Goal: Task Accomplishment & Management: Use online tool/utility

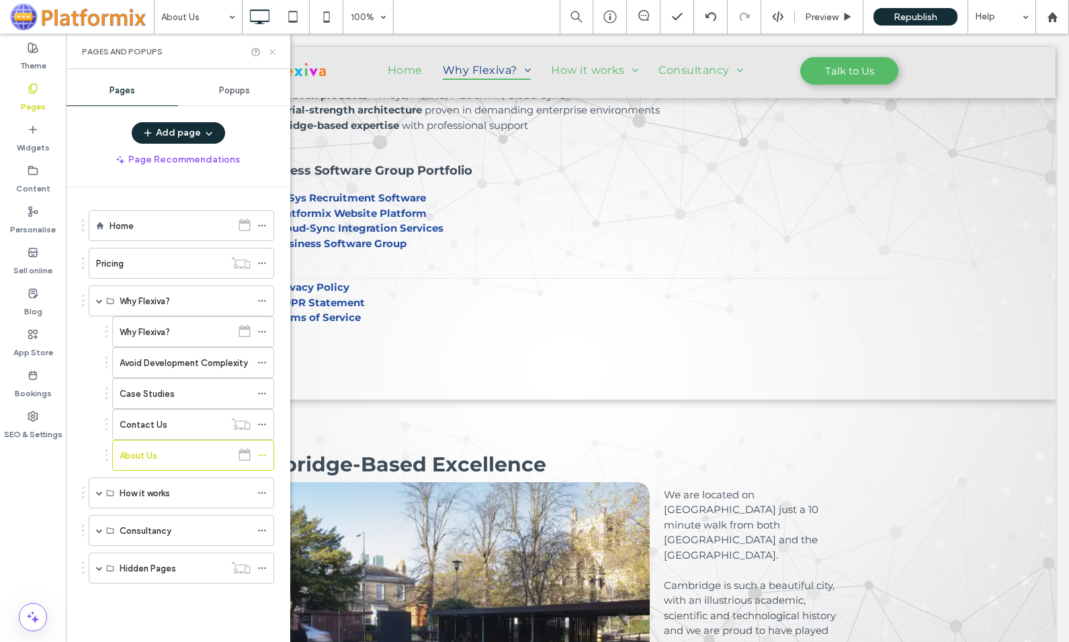
scroll to position [1008, 0]
click at [273, 52] on use at bounding box center [271, 51] width 5 height 5
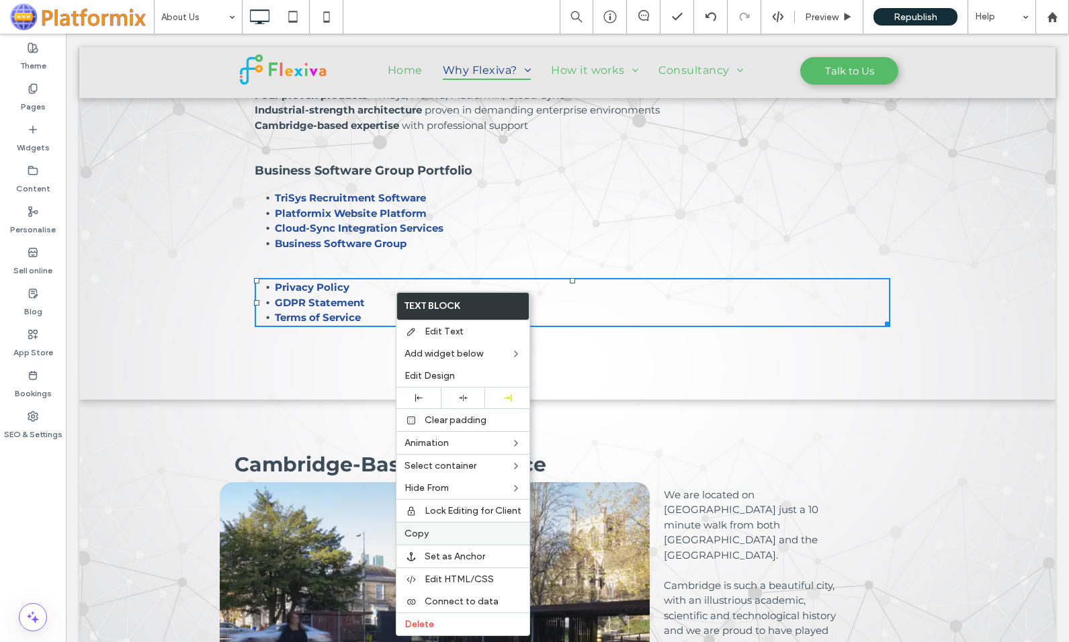
click at [426, 537] on span "Copy" at bounding box center [416, 533] width 24 height 11
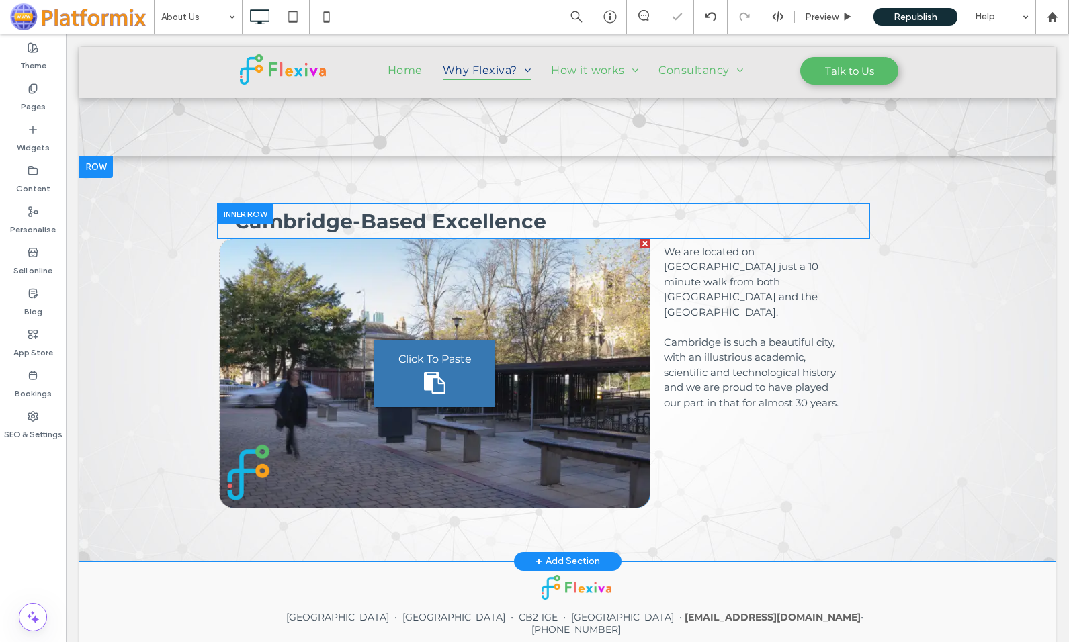
scroll to position [1259, 0]
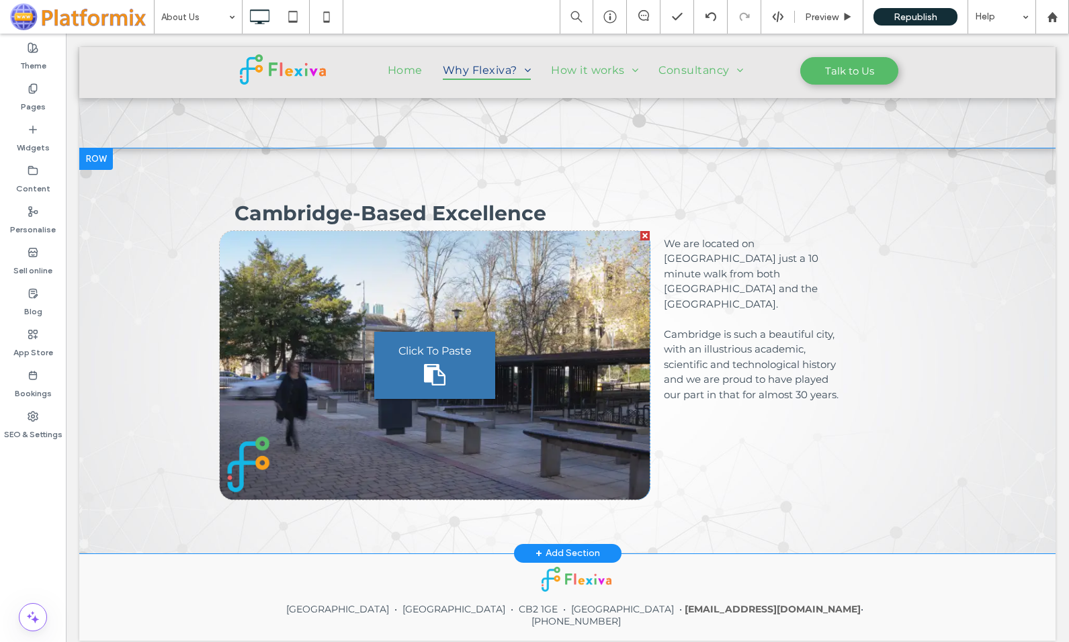
click at [101, 160] on div at bounding box center [96, 159] width 34 height 22
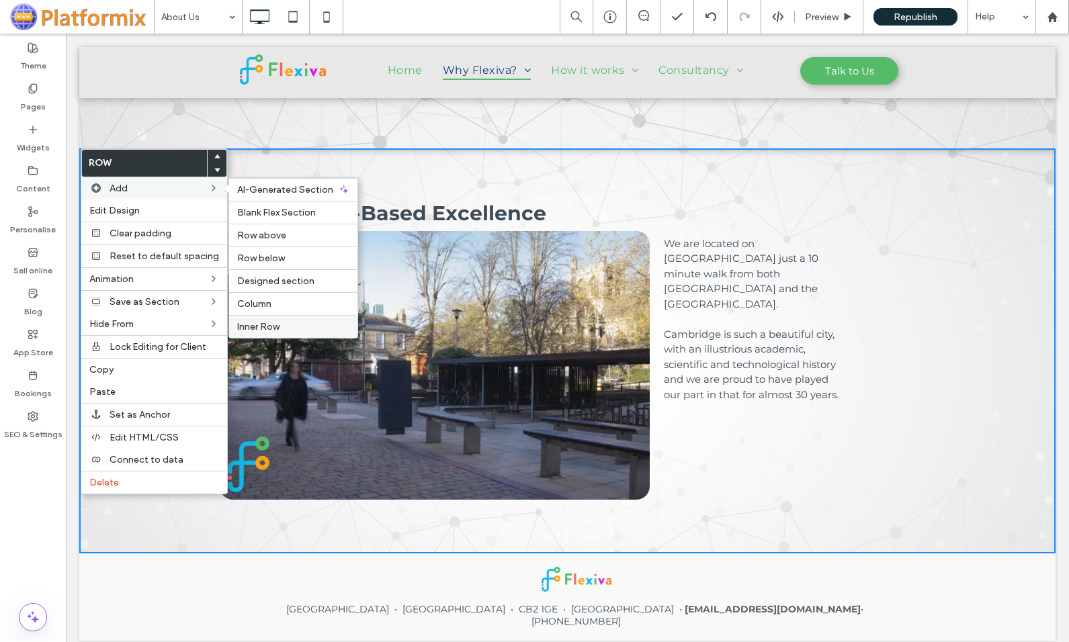
click at [265, 330] on span "Inner Row" at bounding box center [258, 326] width 42 height 11
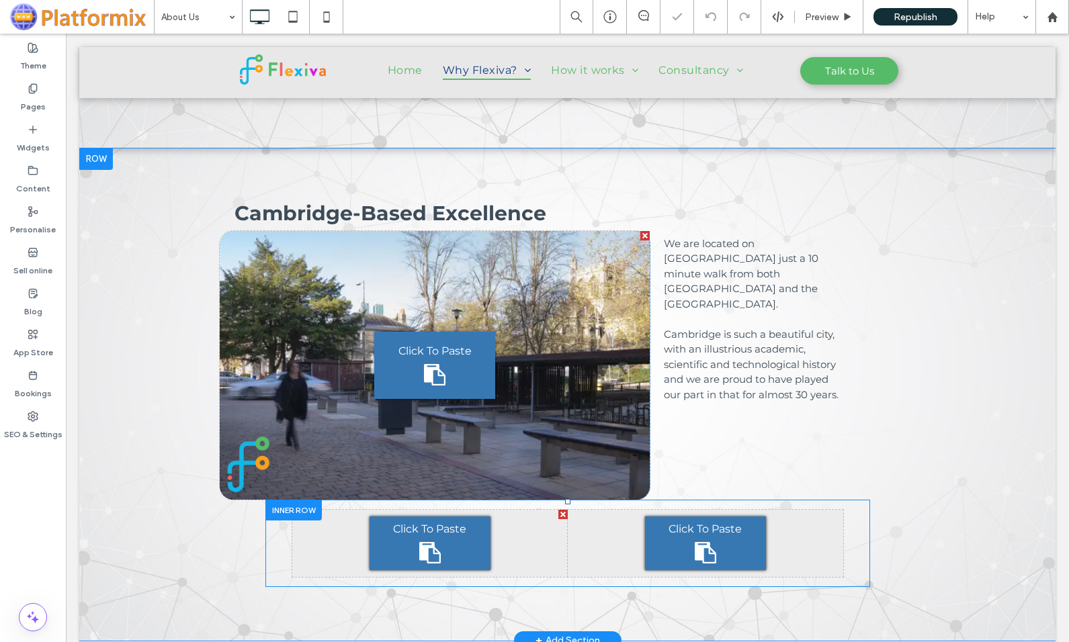
click at [414, 541] on div "Click To Paste" at bounding box center [430, 544] width 121 height 54
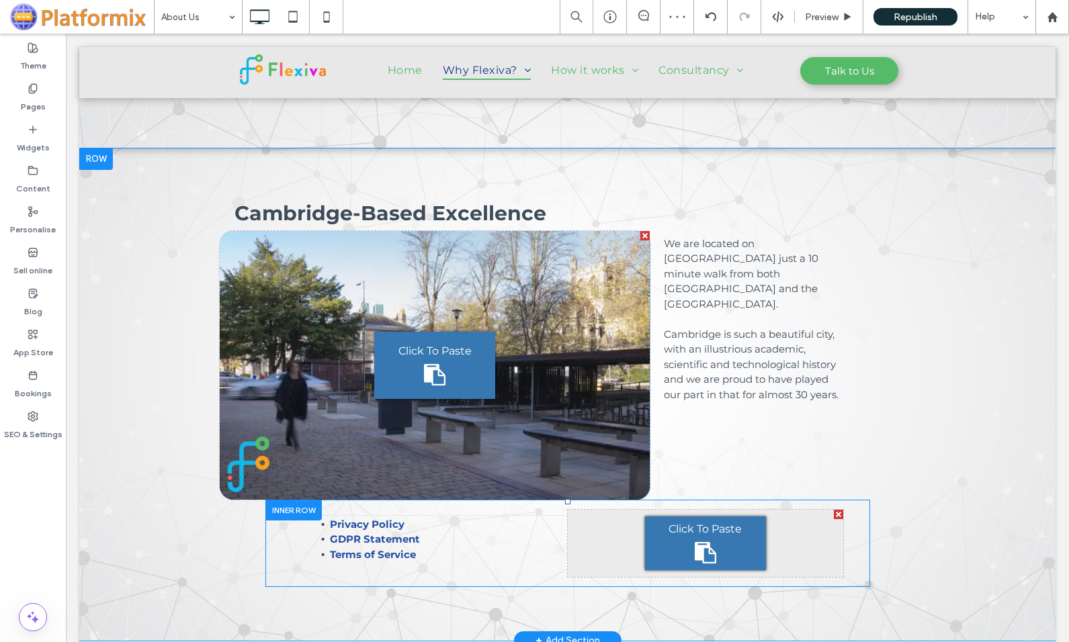
click at [834, 515] on div at bounding box center [838, 514] width 9 height 9
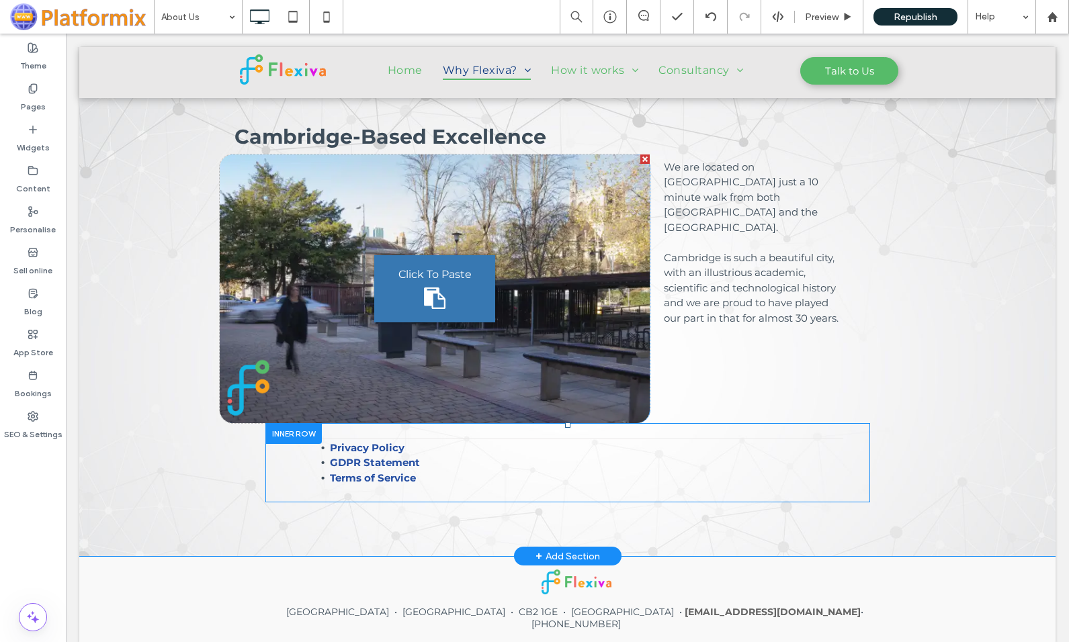
scroll to position [1338, 0]
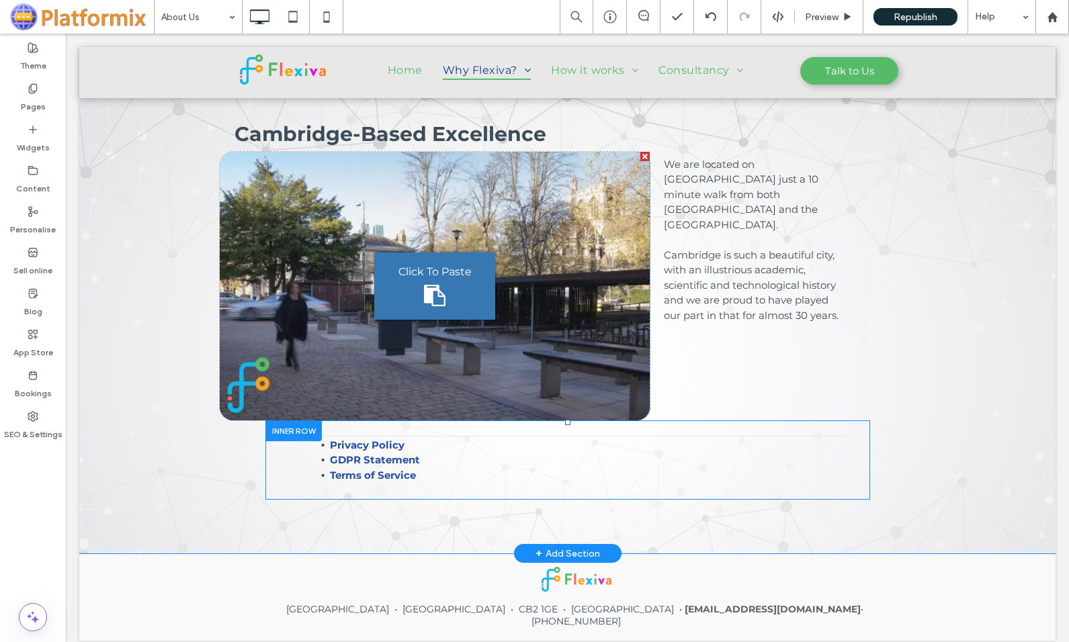
click at [280, 431] on div at bounding box center [293, 431] width 56 height 21
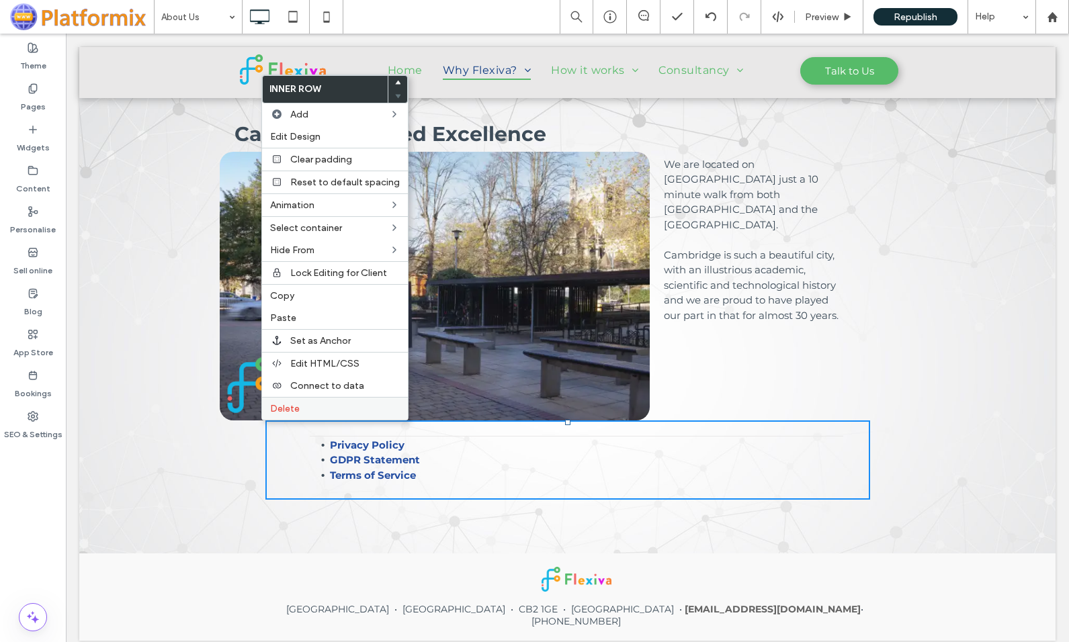
click at [283, 413] on span "Delete" at bounding box center [285, 408] width 30 height 11
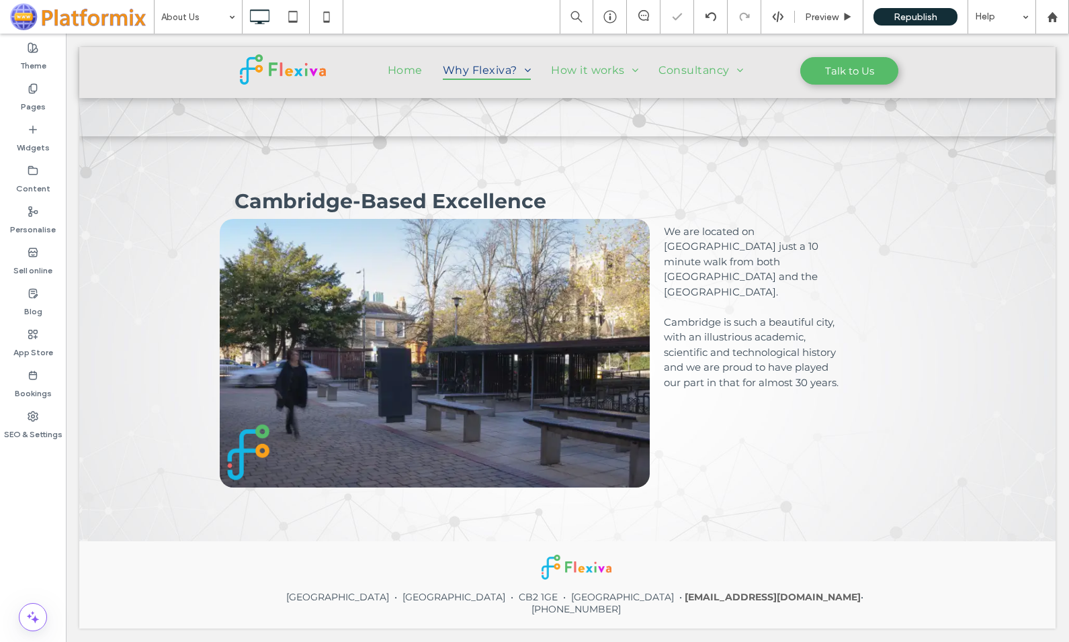
scroll to position [1259, 0]
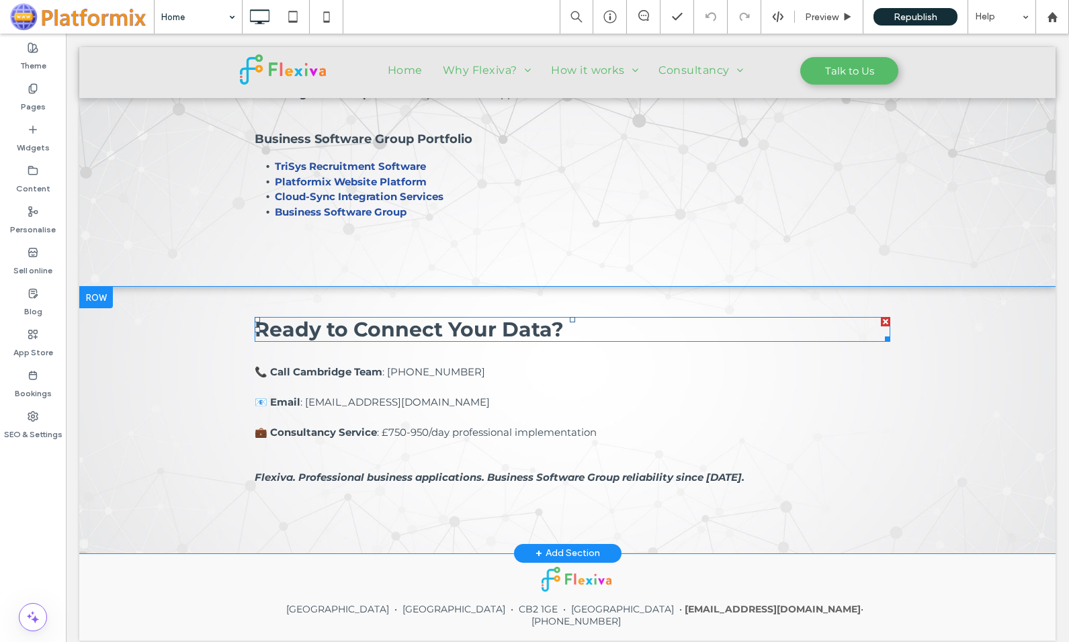
scroll to position [1902, 0]
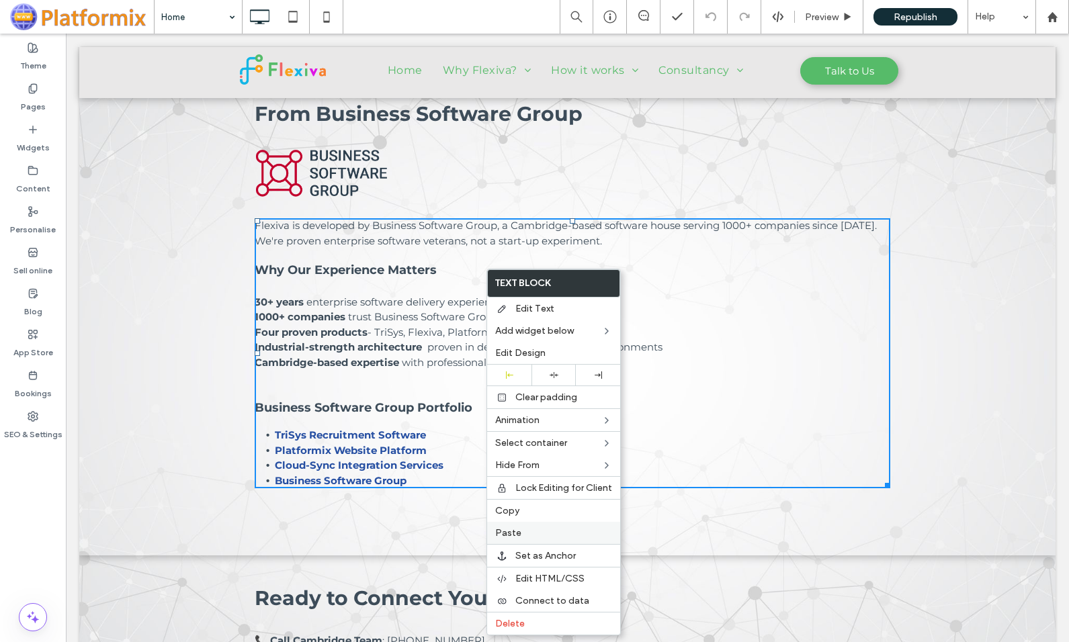
click at [514, 537] on span "Paste" at bounding box center [508, 532] width 26 height 11
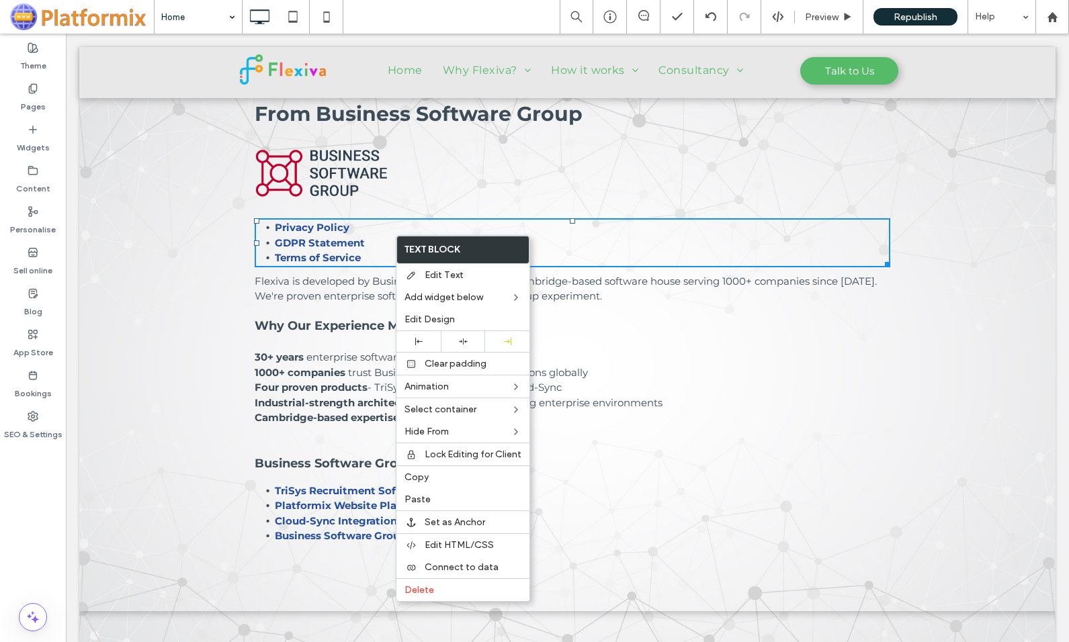
click at [380, 237] on li "GDPR Statement" at bounding box center [582, 243] width 615 height 15
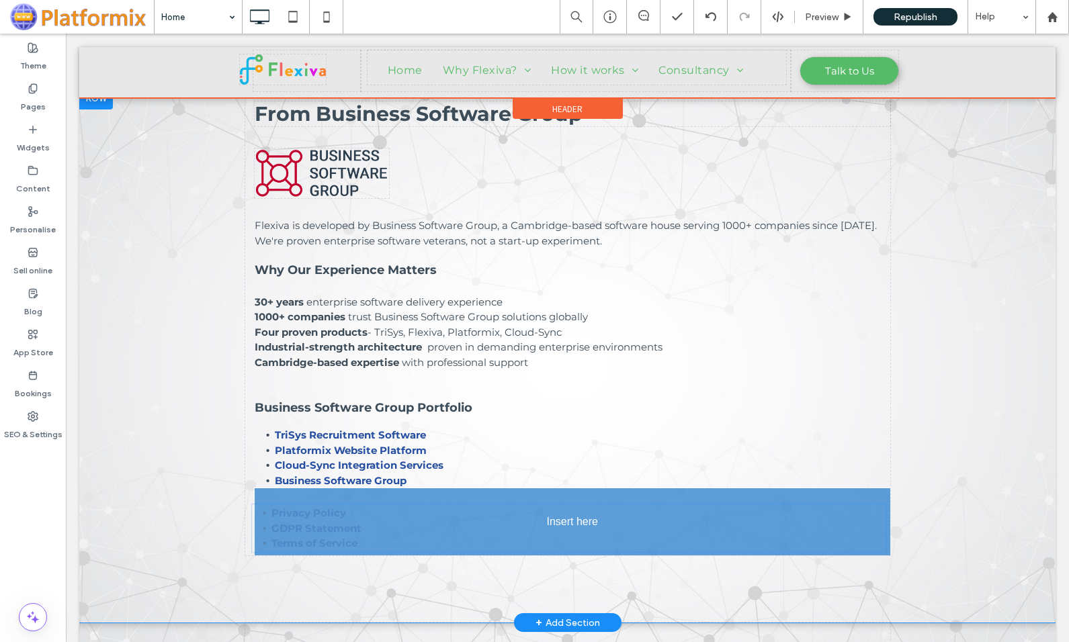
drag, startPoint x: 419, startPoint y: 237, endPoint x: 416, endPoint y: 522, distance: 285.6
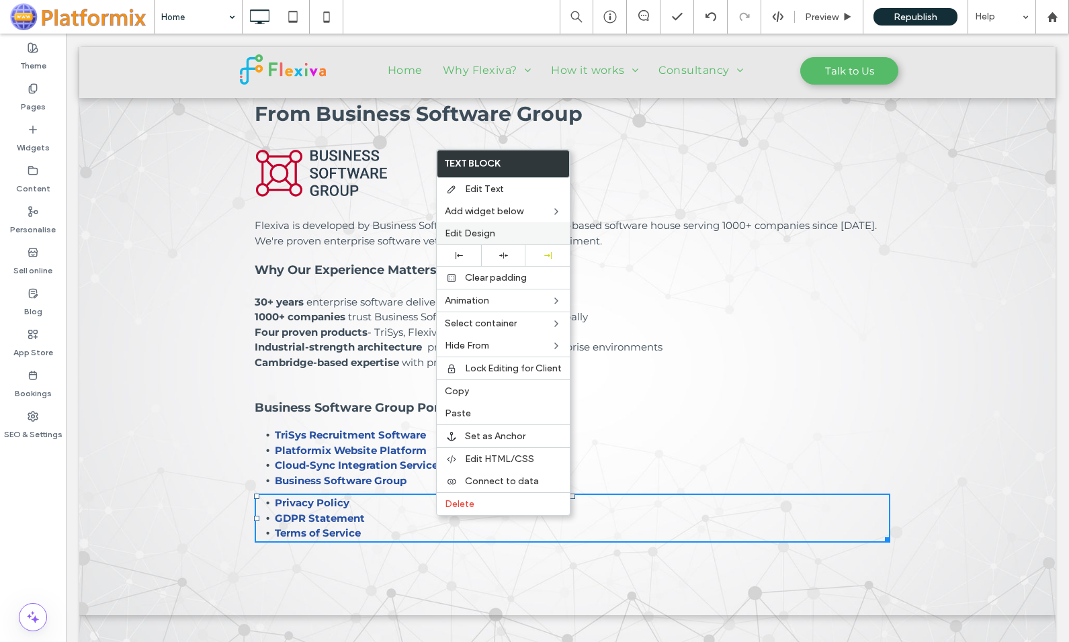
click at [494, 230] on span "Edit Design" at bounding box center [470, 233] width 50 height 11
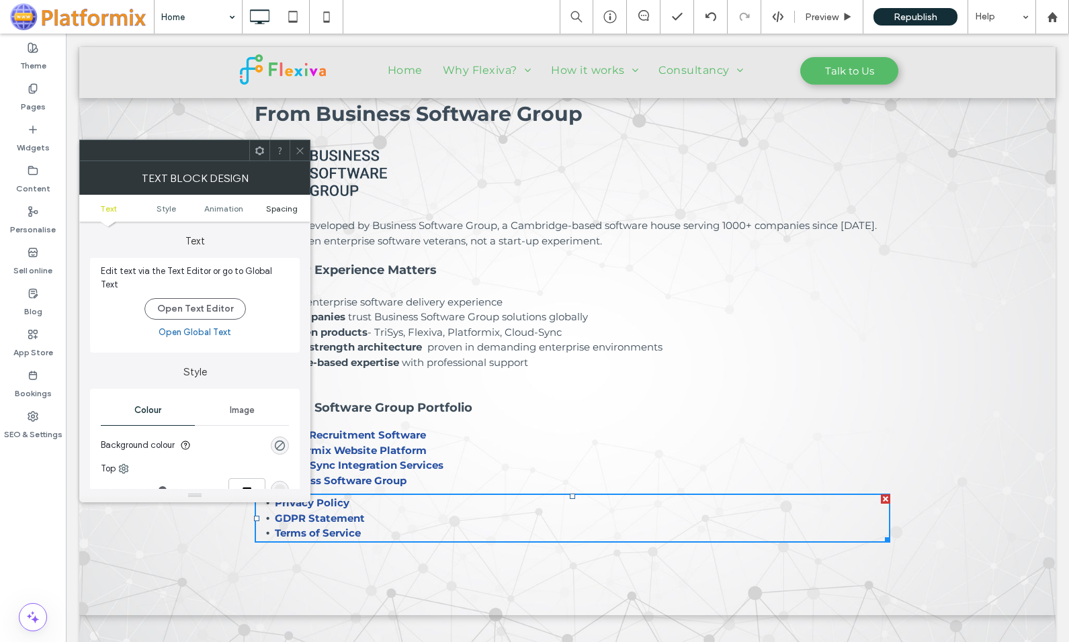
click at [288, 204] on span "Spacing" at bounding box center [282, 209] width 32 height 10
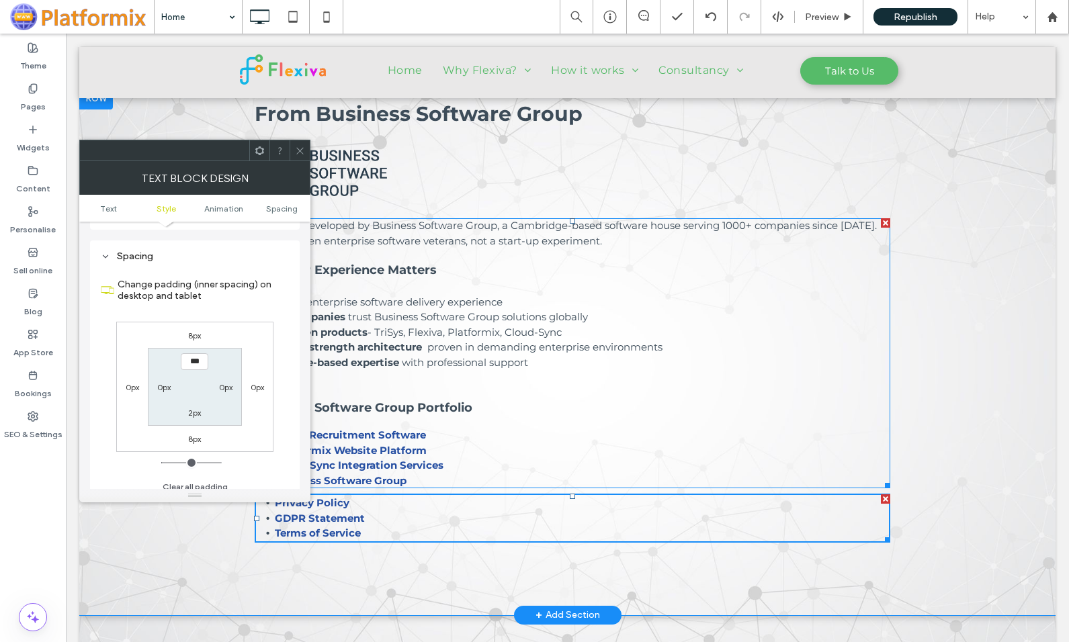
scroll to position [378, 0]
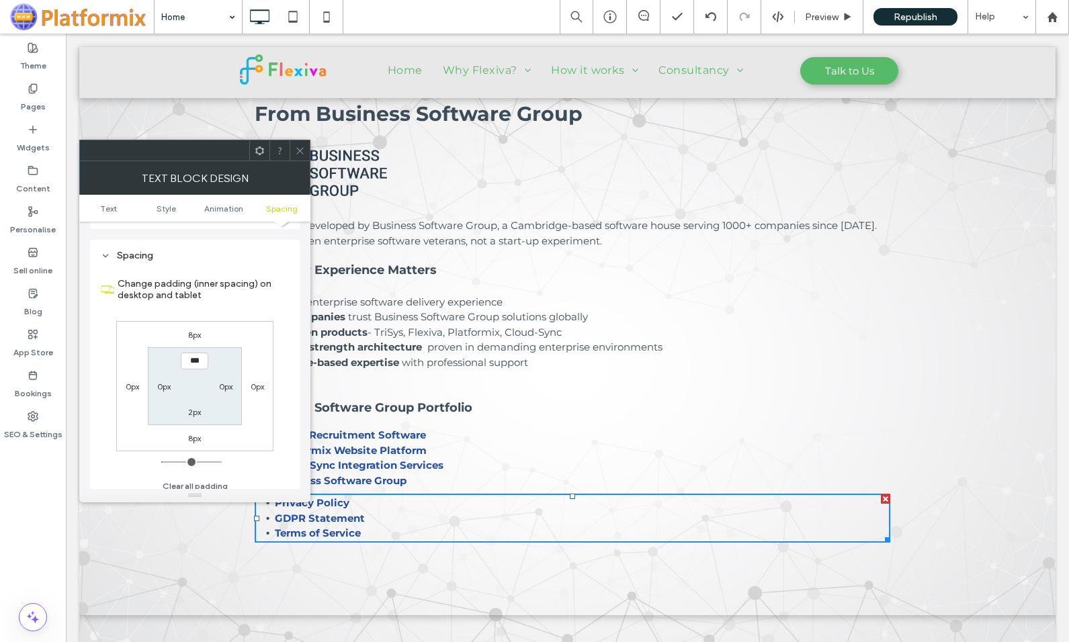
click at [193, 330] on label "8px" at bounding box center [194, 335] width 13 height 10
type input "*"
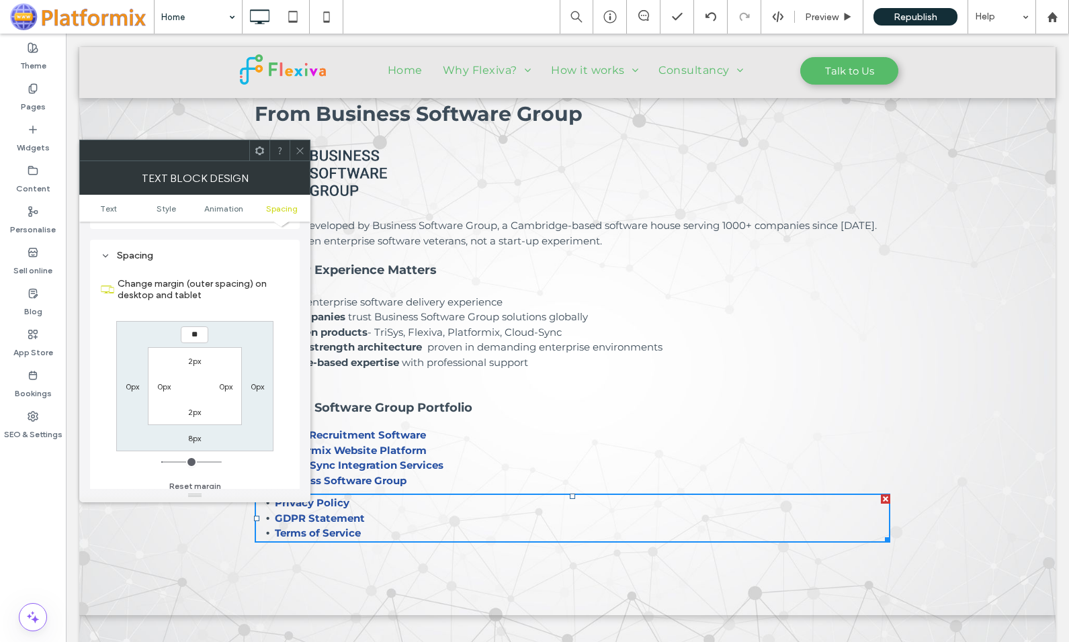
type input "**"
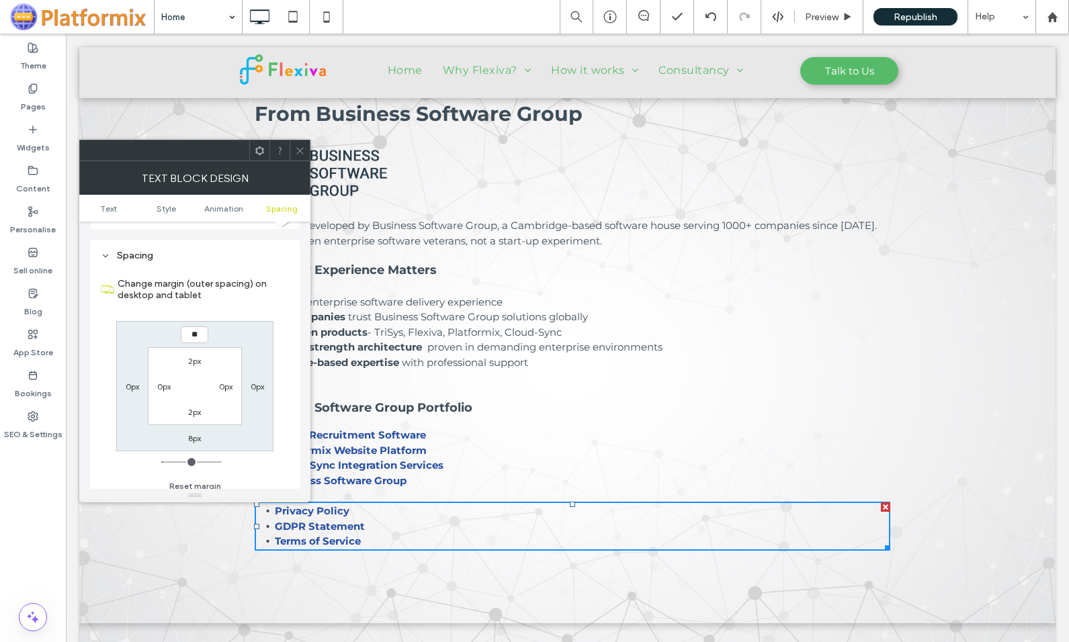
type input "**"
click at [191, 327] on input "****" at bounding box center [195, 335] width 28 height 17
type input "****"
type input "**"
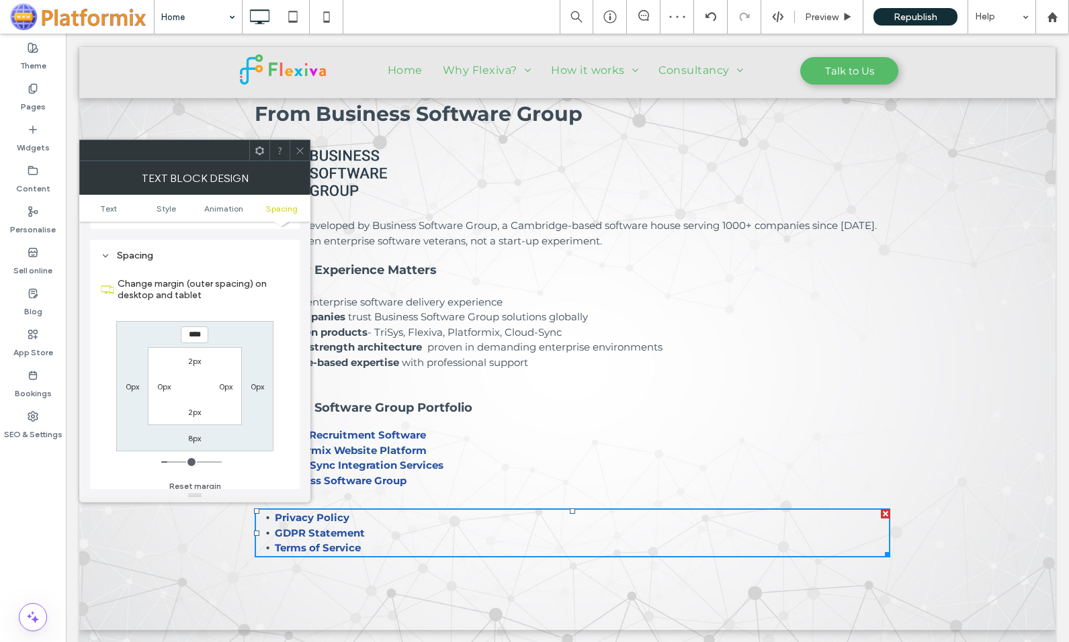
click at [299, 149] on icon at bounding box center [300, 151] width 10 height 10
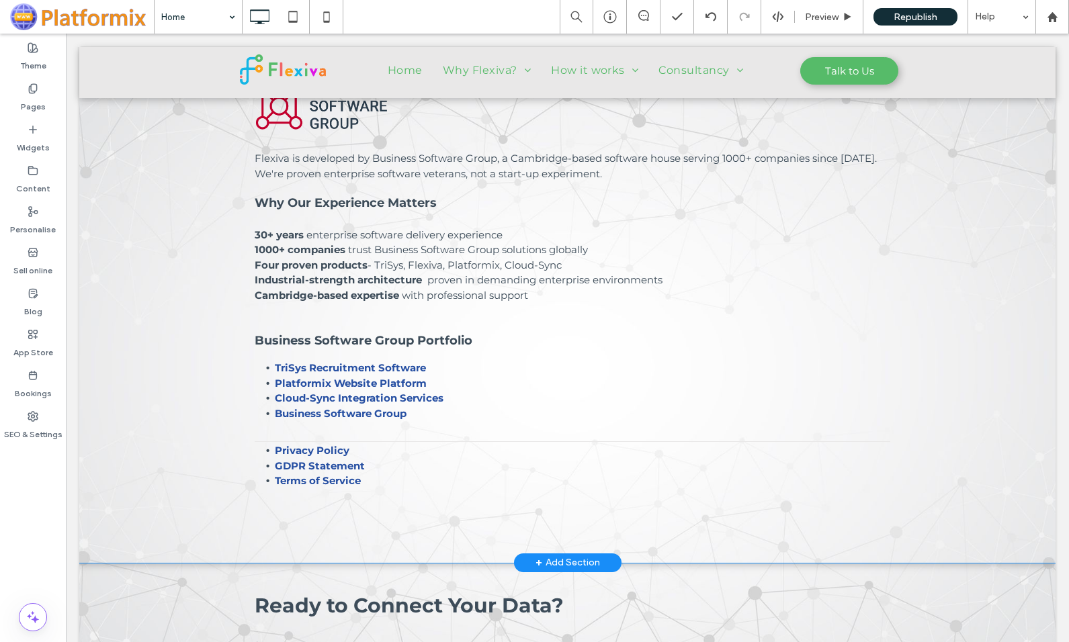
scroll to position [1902, 0]
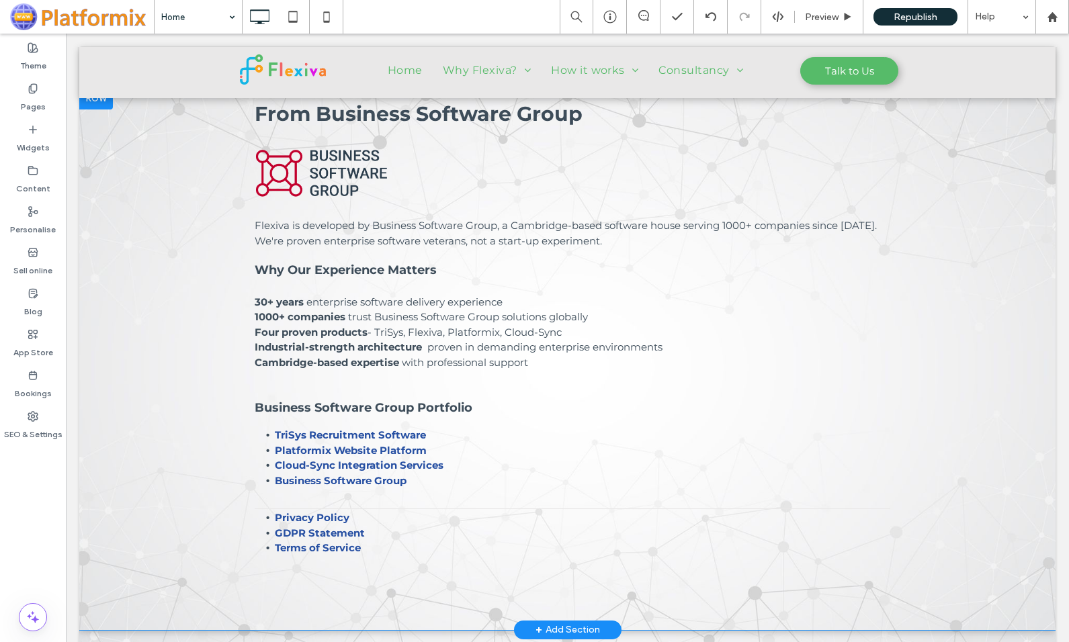
click at [99, 105] on div at bounding box center [96, 99] width 34 height 22
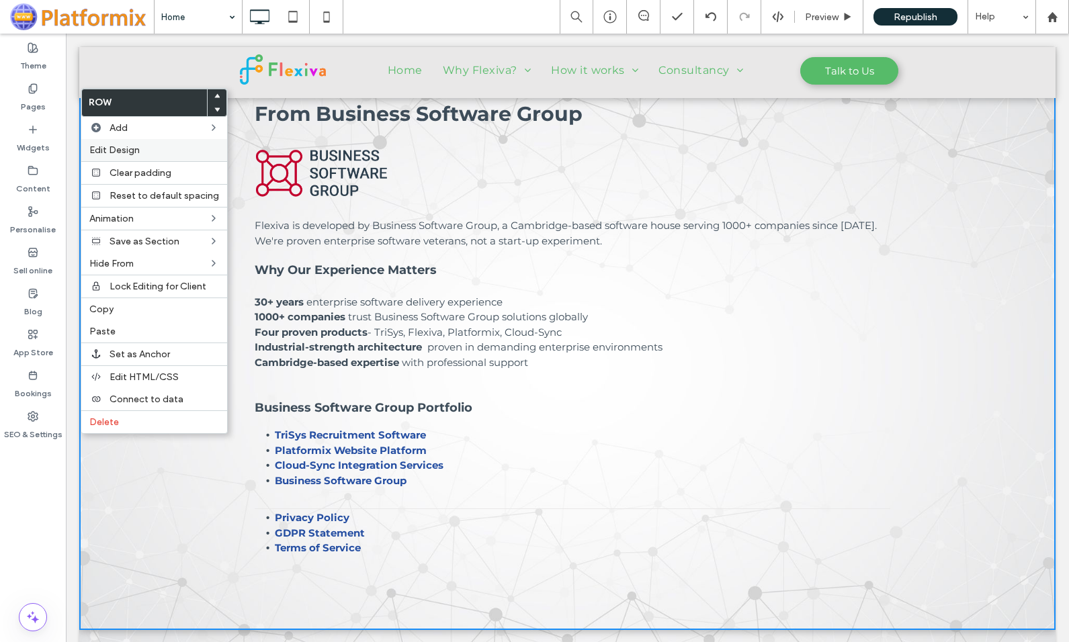
click at [117, 153] on span "Edit Design" at bounding box center [114, 149] width 50 height 11
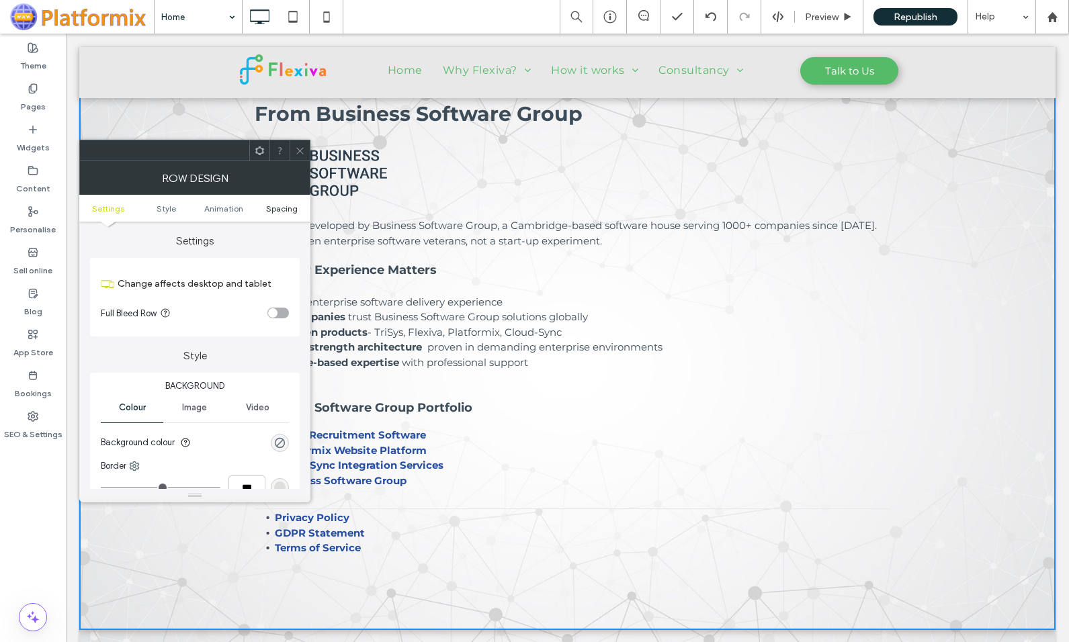
click at [277, 208] on span "Spacing" at bounding box center [282, 209] width 32 height 10
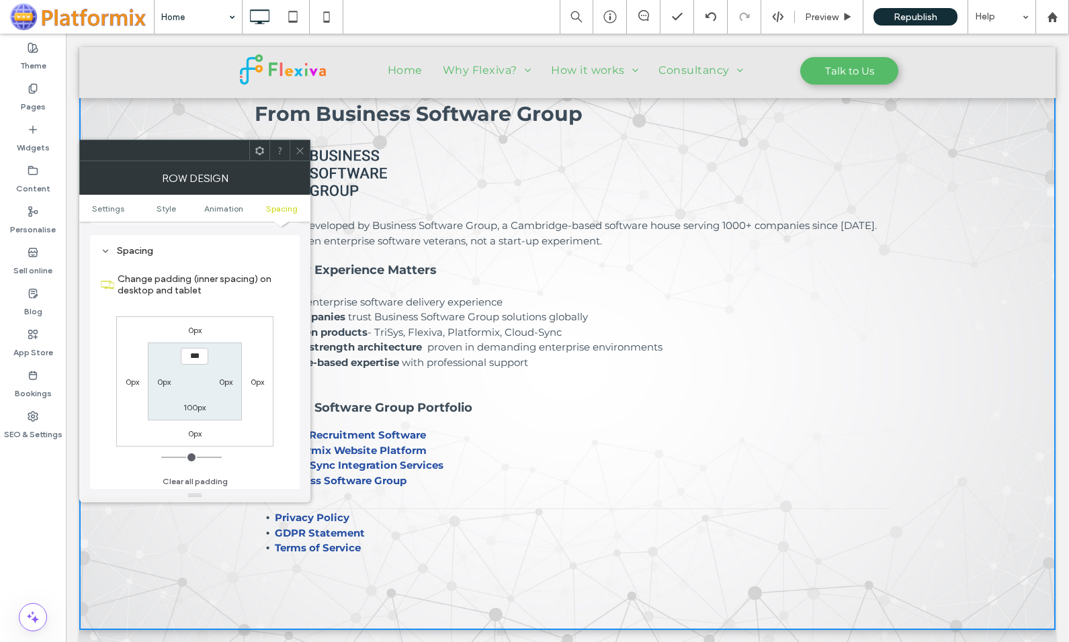
scroll to position [380, 0]
click at [194, 407] on label "100px" at bounding box center [194, 405] width 22 height 10
type input "***"
type input "**"
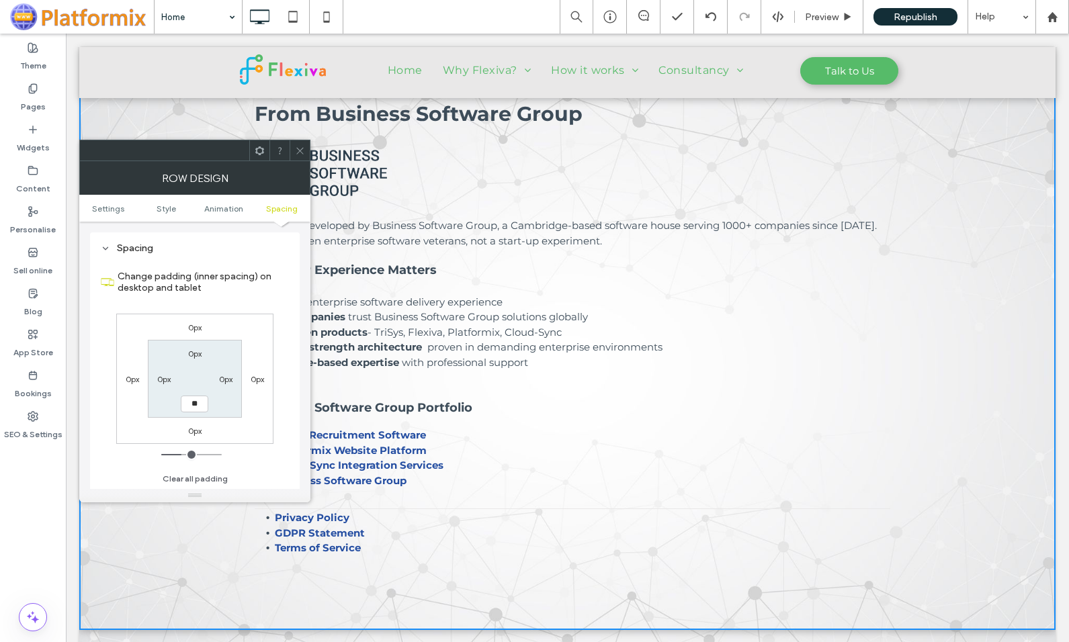
type input "****"
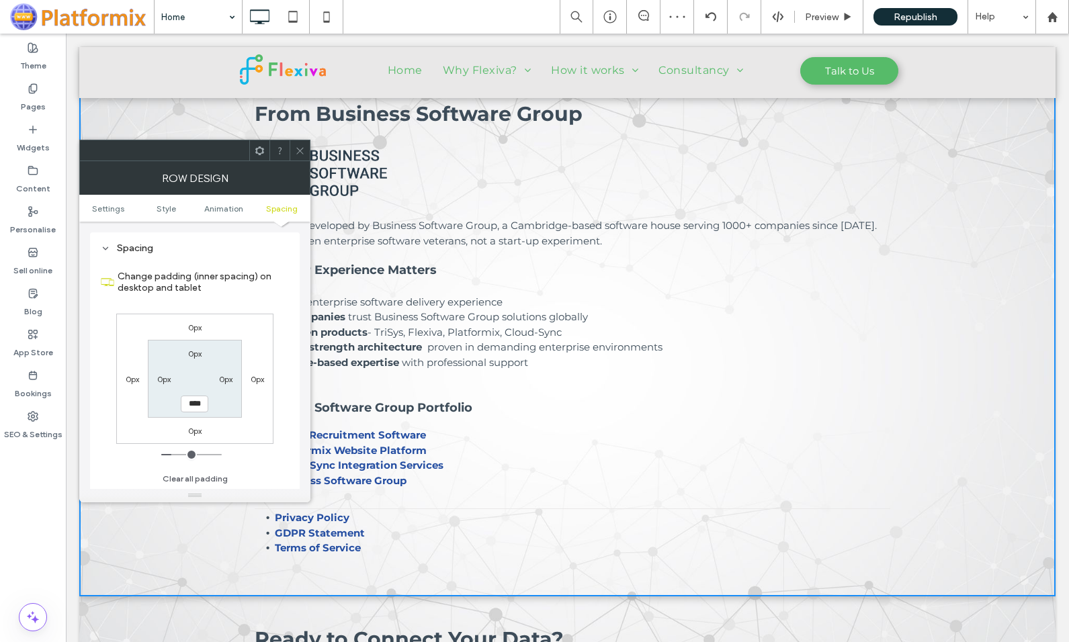
click at [302, 154] on icon at bounding box center [300, 151] width 10 height 10
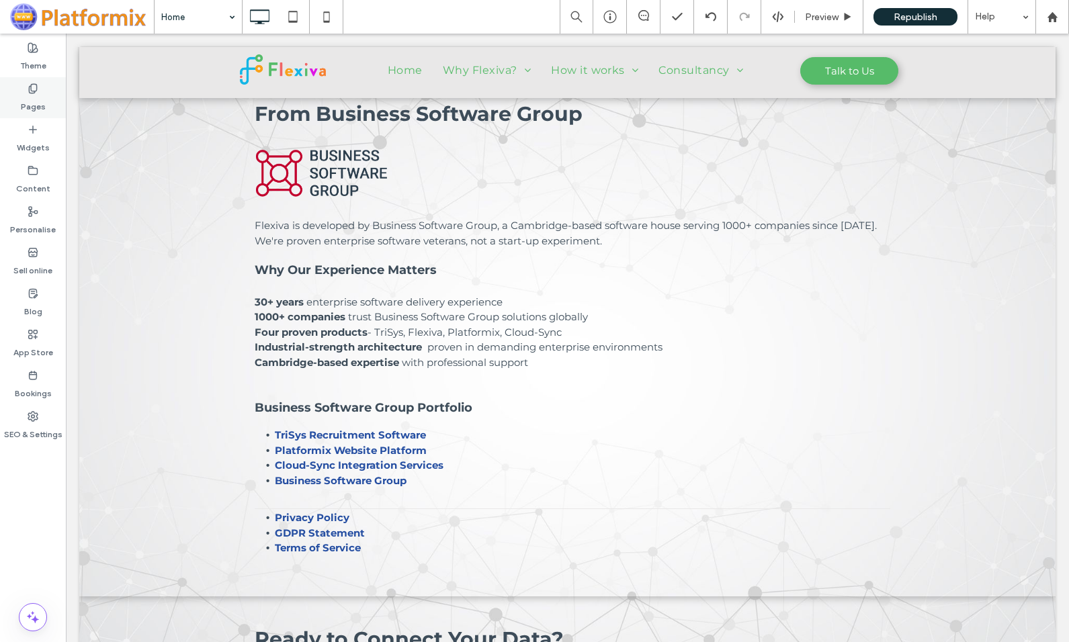
click at [34, 101] on label "Pages" at bounding box center [33, 103] width 25 height 19
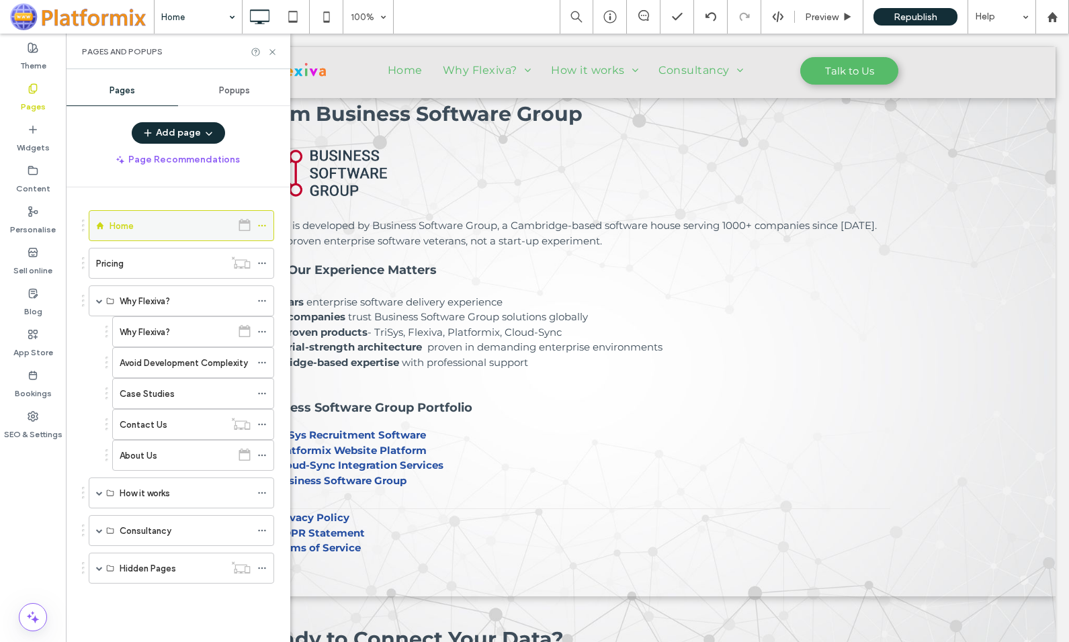
click at [261, 222] on icon at bounding box center [261, 225] width 9 height 9
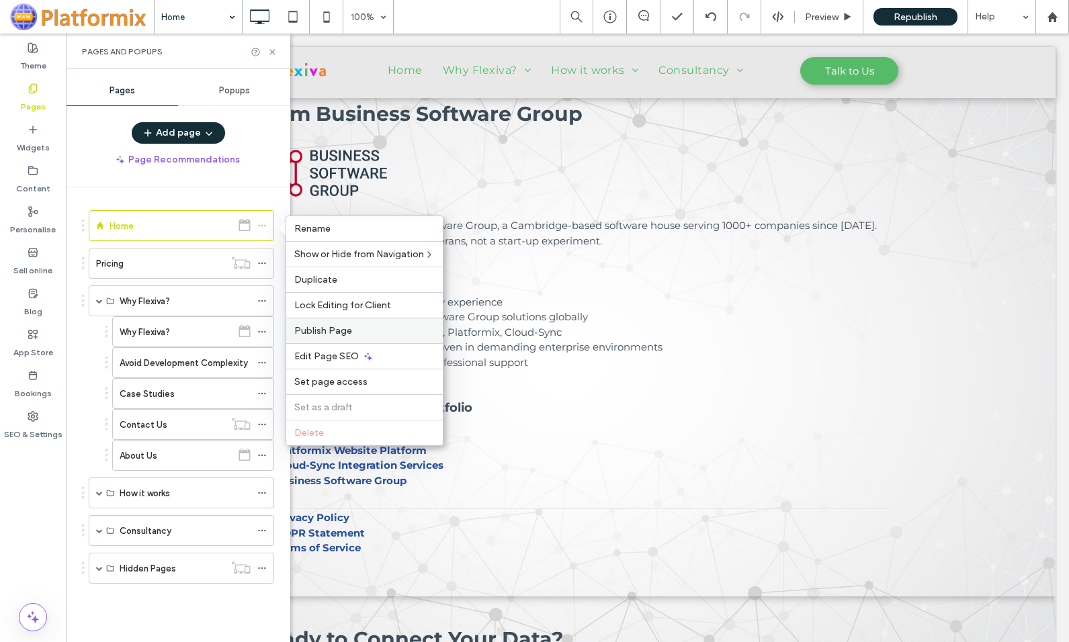
click at [322, 328] on span "Publish Page" at bounding box center [323, 330] width 58 height 11
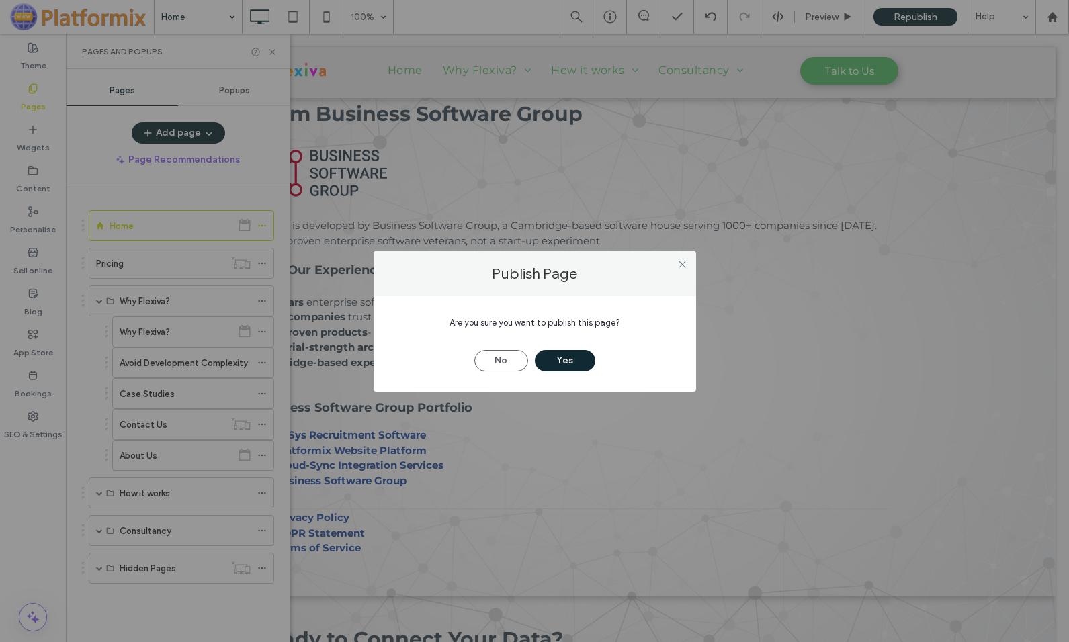
click at [567, 362] on button "Yes" at bounding box center [565, 361] width 60 height 22
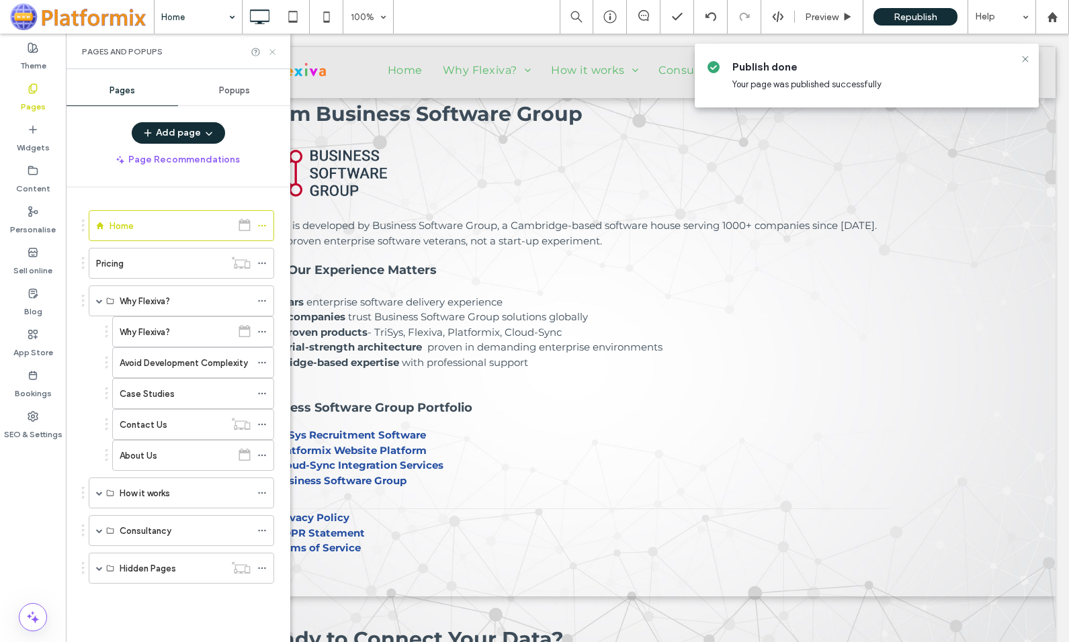
click at [273, 53] on icon at bounding box center [272, 52] width 10 height 10
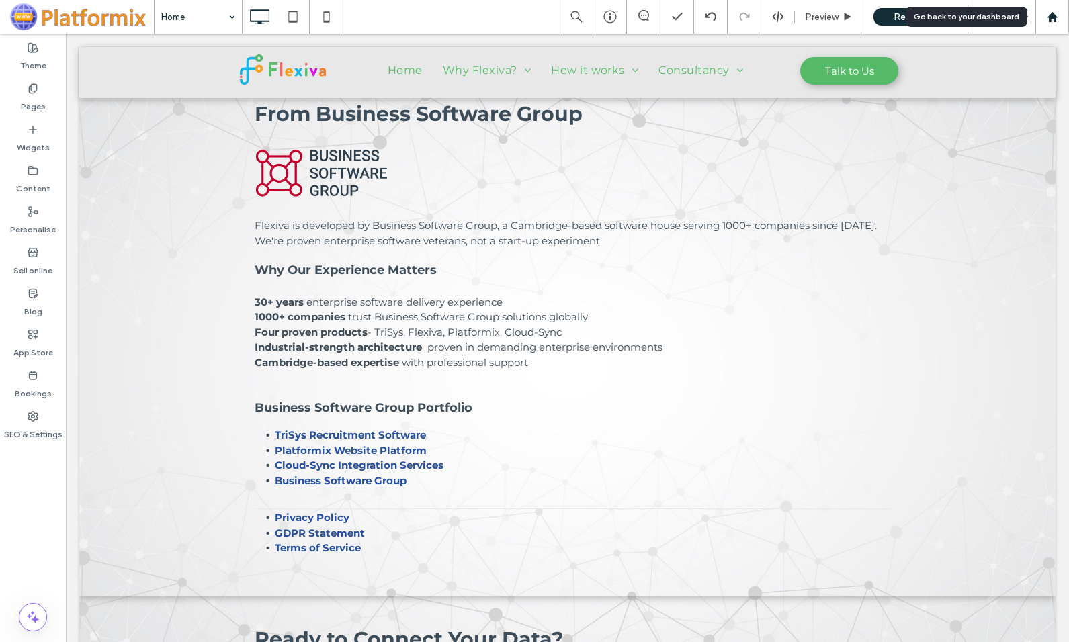
click at [1053, 15] on use at bounding box center [1052, 16] width 10 height 10
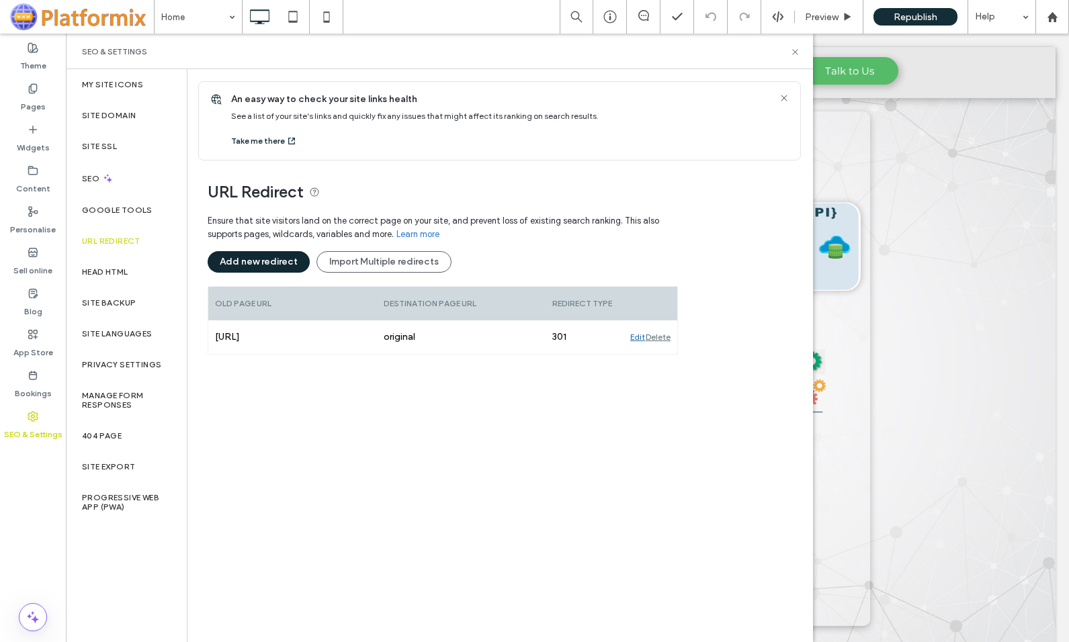
click at [249, 259] on button "Add new redirect" at bounding box center [259, 262] width 102 height 22
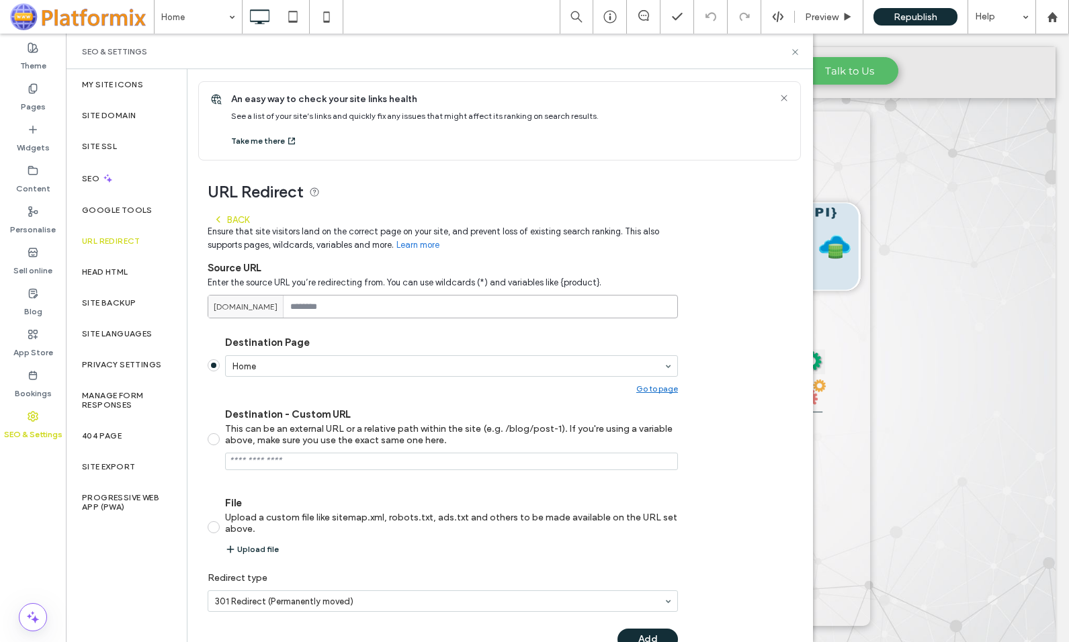
click at [396, 308] on input at bounding box center [443, 307] width 470 height 24
type input "********"
click at [214, 439] on span at bounding box center [214, 439] width 12 height 12
drag, startPoint x: 256, startPoint y: 462, endPoint x: 413, endPoint y: 462, distance: 157.2
click at [413, 462] on input "Destination - Custom URL This can be an external URL or a relative path within …" at bounding box center [451, 461] width 453 height 17
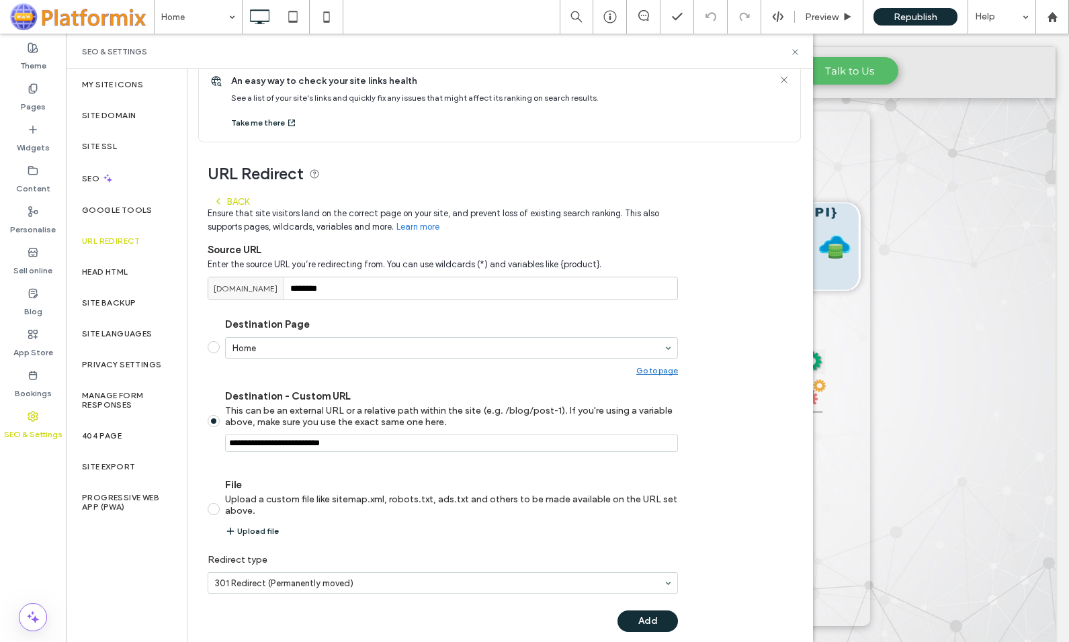
scroll to position [34, 0]
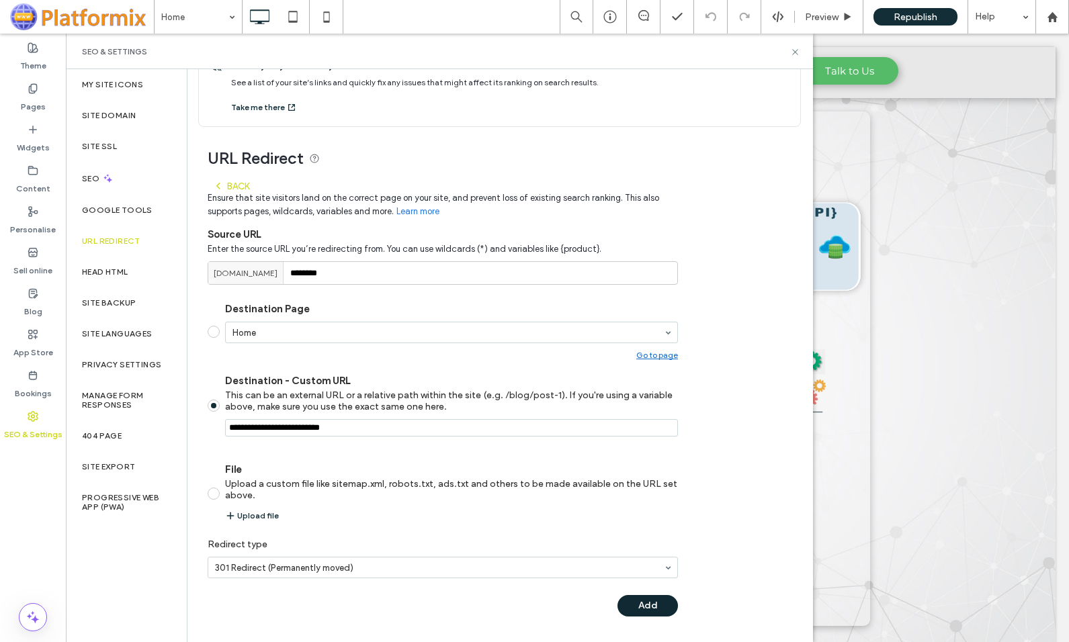
type input "**********"
click at [649, 604] on button "Add" at bounding box center [647, 606] width 60 height 22
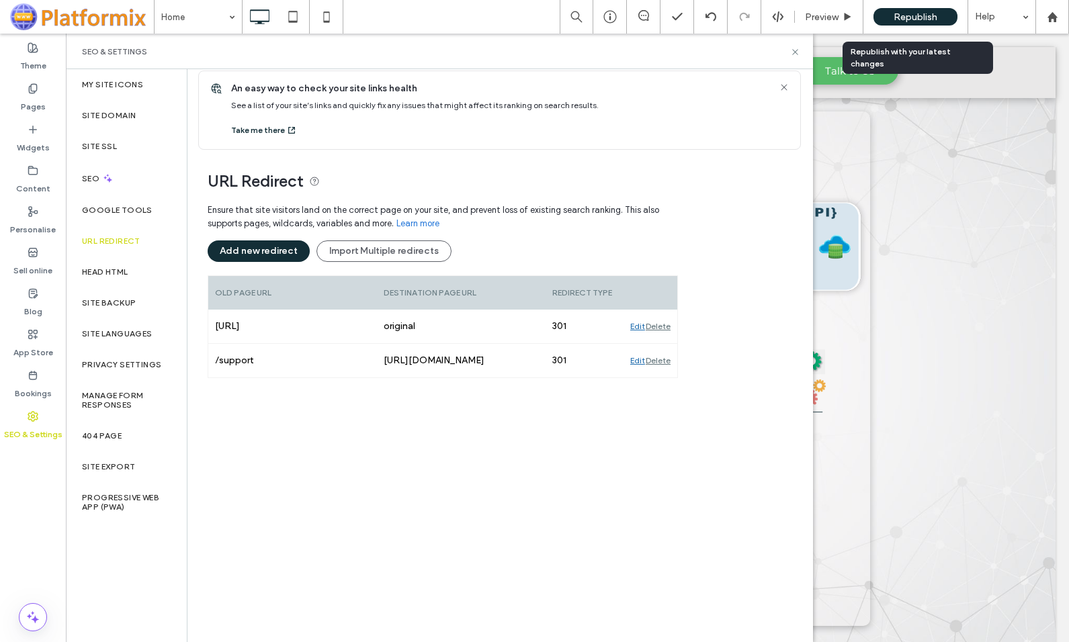
click at [908, 14] on span "Republish" at bounding box center [916, 16] width 44 height 11
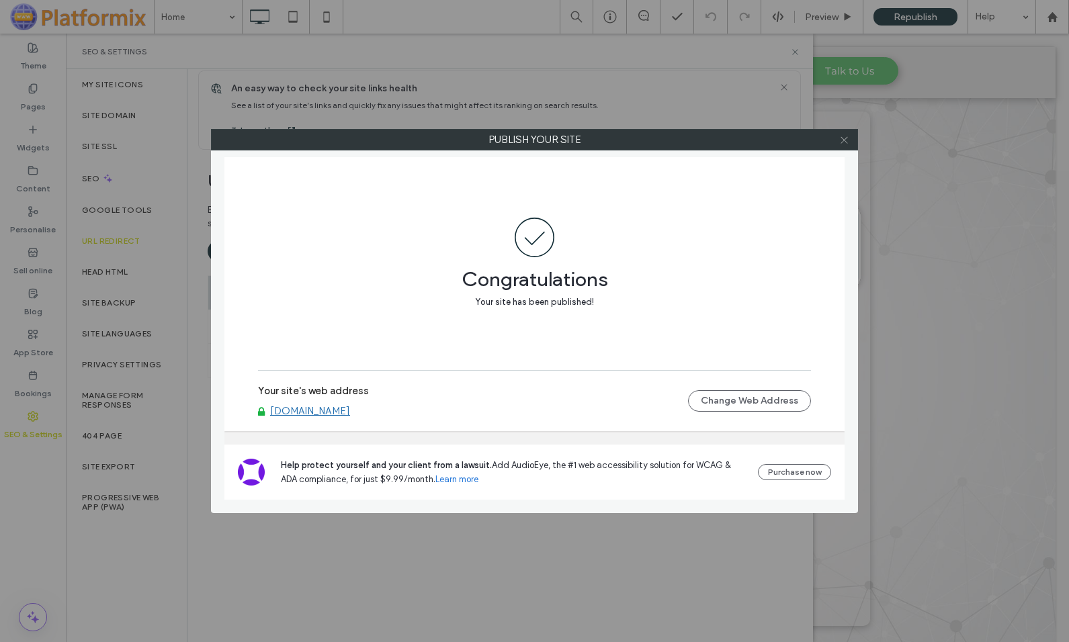
click at [843, 140] on icon at bounding box center [844, 140] width 10 height 10
